Goal: Check status: Check status

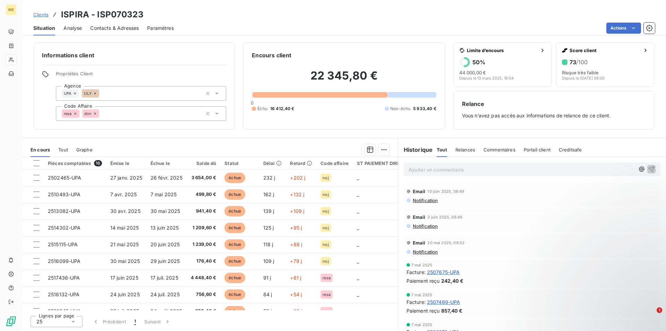
scroll to position [659, 0]
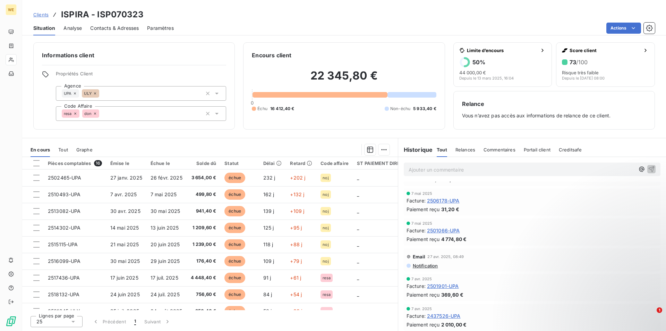
click at [296, 94] on div at bounding box center [320, 95] width 135 height 6
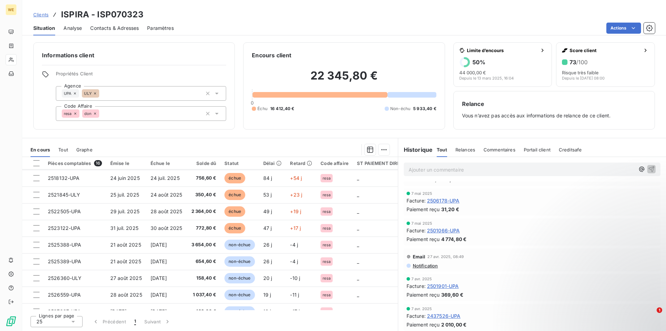
scroll to position [129, 0]
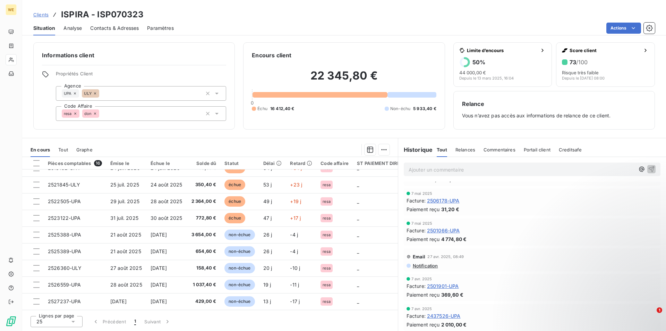
click at [64, 150] on span "Tout" at bounding box center [63, 150] width 10 height 6
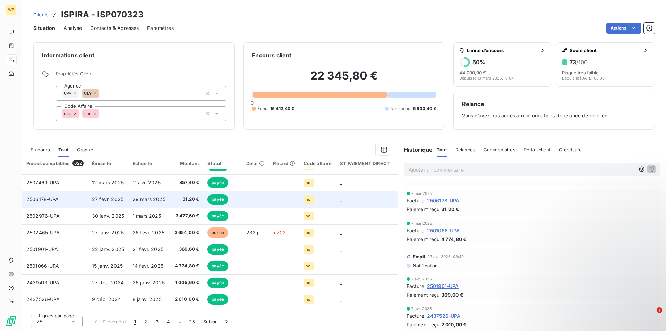
scroll to position [279, 0]
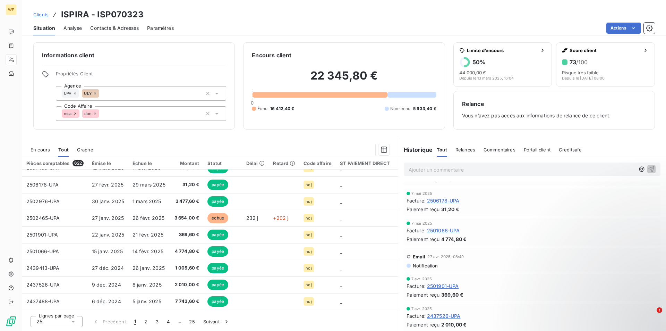
click at [86, 149] on span "Graphe" at bounding box center [85, 150] width 16 height 6
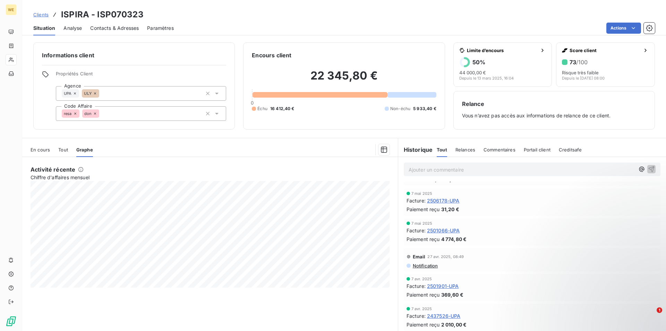
click at [65, 147] on span "Tout" at bounding box center [63, 150] width 10 height 6
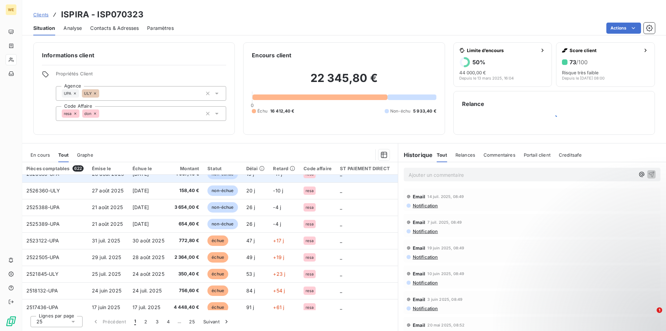
scroll to position [0, 0]
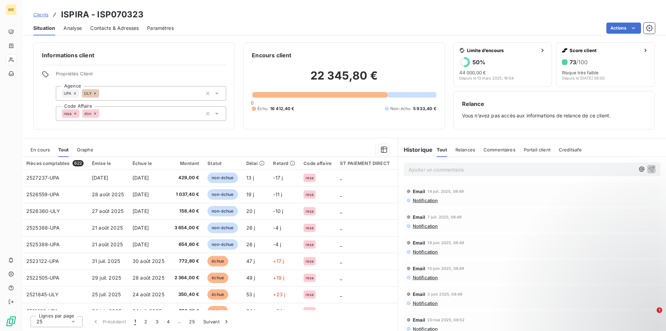
click at [36, 150] on span "En cours" at bounding box center [40, 150] width 19 height 6
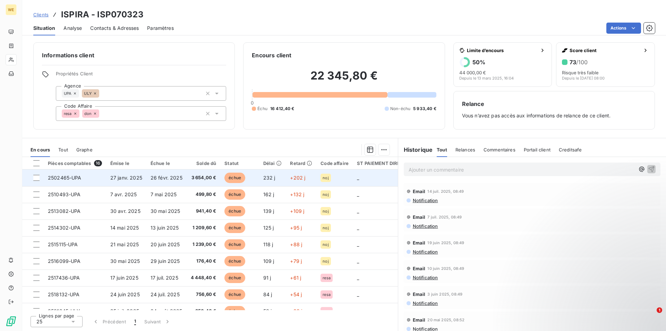
click at [231, 177] on span "échue" at bounding box center [234, 177] width 21 height 10
